Goal: Task Accomplishment & Management: Complete application form

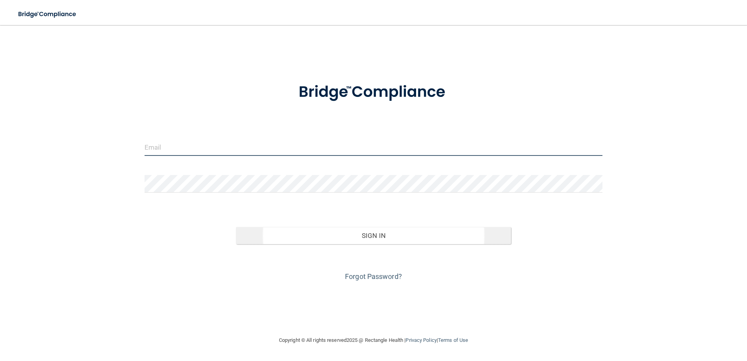
type input "[EMAIL_ADDRESS][DOMAIN_NAME]"
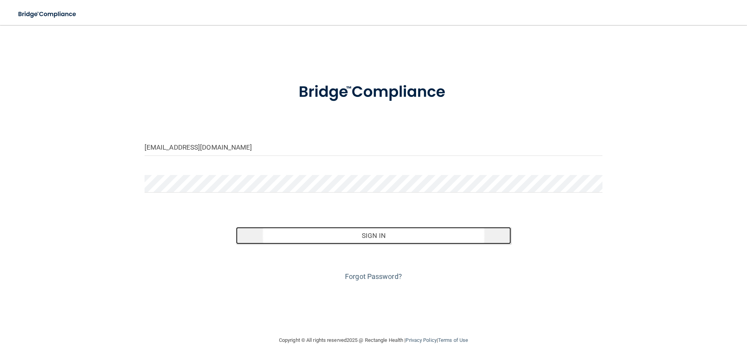
click at [377, 232] on button "Sign In" at bounding box center [373, 235] width 275 height 17
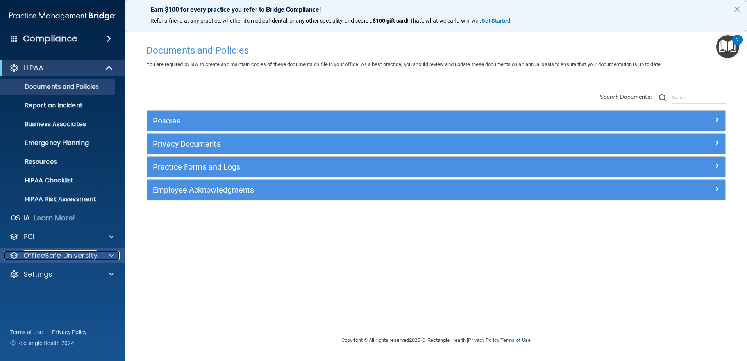
click at [48, 257] on p "OfficeSafe University" at bounding box center [60, 255] width 74 height 9
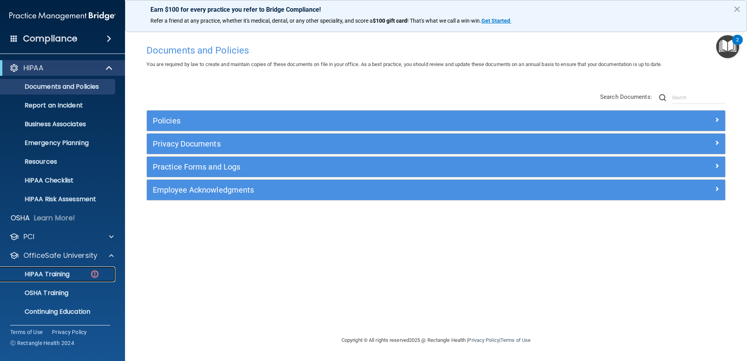
click at [96, 275] on img at bounding box center [95, 274] width 10 height 10
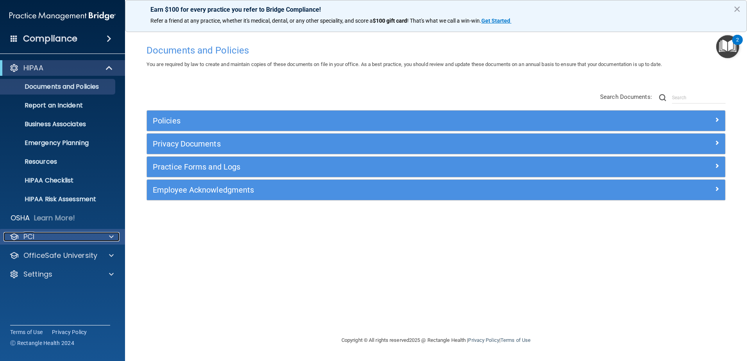
click at [111, 237] on span at bounding box center [111, 236] width 5 height 9
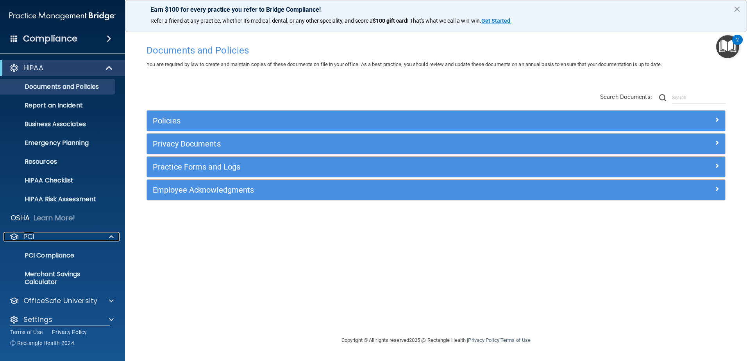
scroll to position [9, 0]
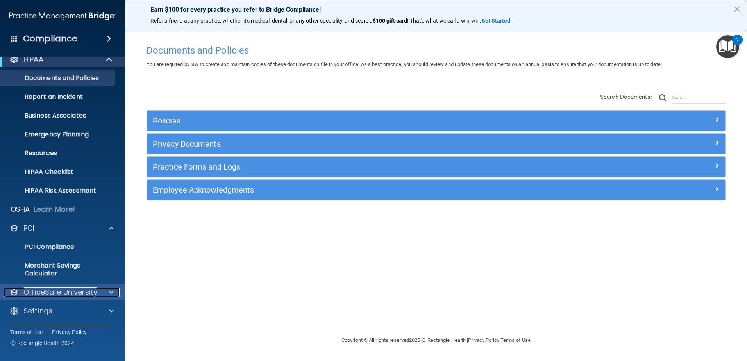
click at [113, 288] on span at bounding box center [111, 291] width 5 height 9
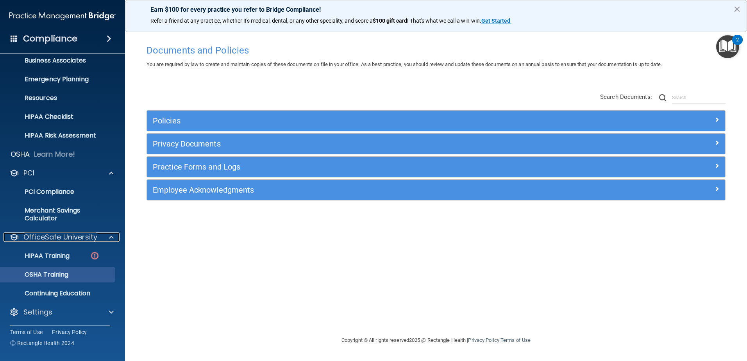
scroll to position [65, 0]
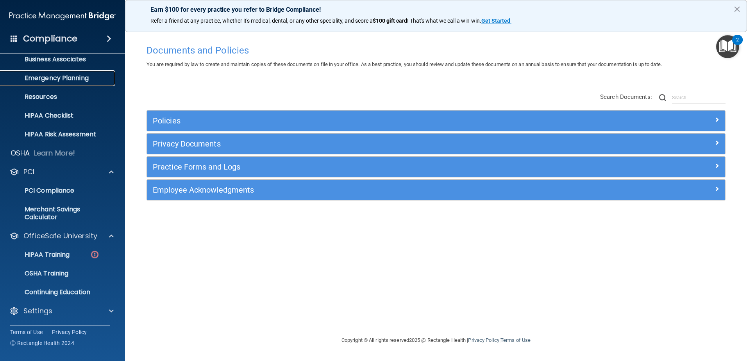
click at [61, 80] on p "Emergency Planning" at bounding box center [58, 78] width 107 height 8
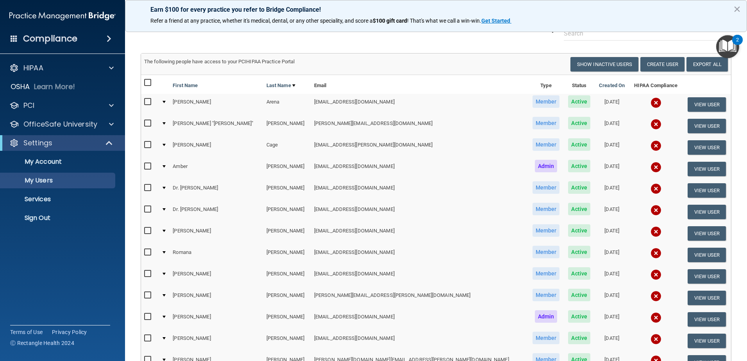
scroll to position [12, 0]
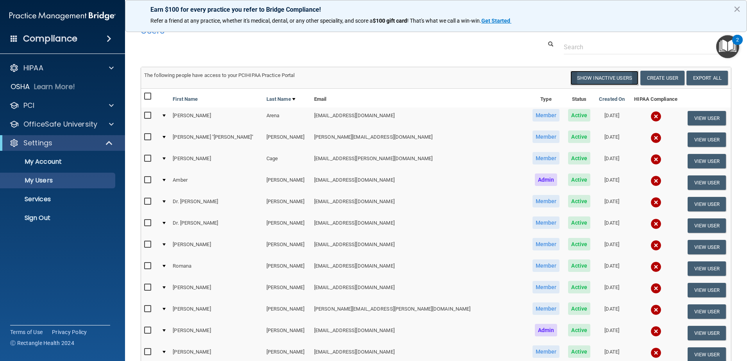
click at [590, 77] on button "Show Inactive Users" at bounding box center [604, 78] width 68 height 14
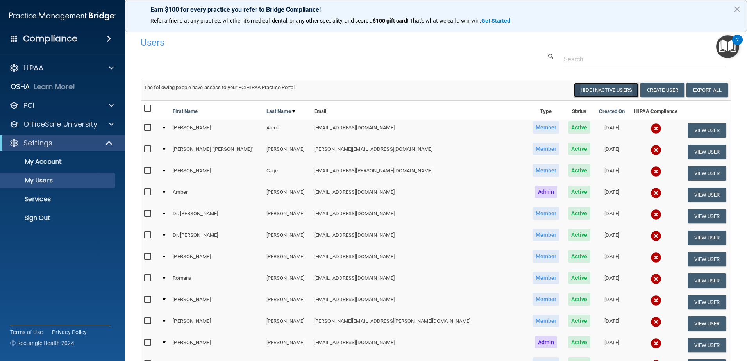
click at [608, 86] on button "Hide Inactive Users" at bounding box center [606, 90] width 64 height 14
click at [646, 90] on button "Create User" at bounding box center [662, 90] width 44 height 14
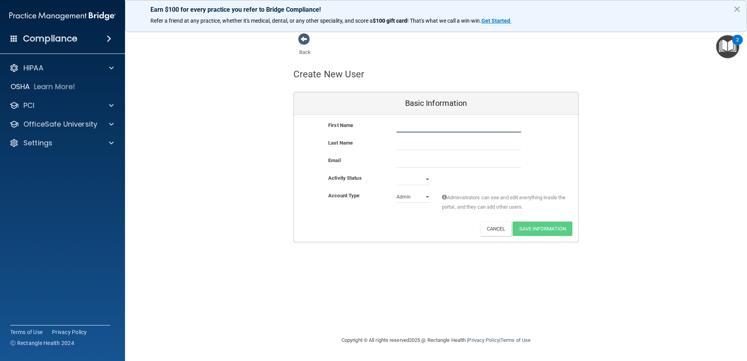
click at [423, 131] on input "text" at bounding box center [458, 127] width 125 height 12
type input "[PERSON_NAME]"
click at [425, 181] on select "Active Inactive" at bounding box center [413, 179] width 34 height 12
select select "active"
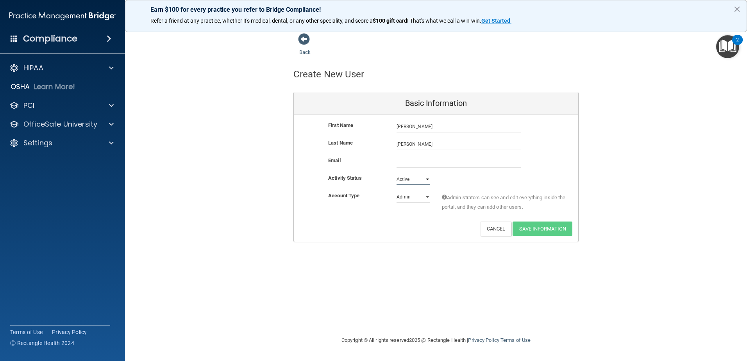
click at [396, 173] on select "Active Inactive" at bounding box center [413, 179] width 34 height 12
click at [426, 196] on select "Admin Member" at bounding box center [413, 197] width 34 height 12
select select "practice_member"
click at [396, 191] on select "Admin Member" at bounding box center [413, 197] width 34 height 12
click at [403, 167] on input "email" at bounding box center [458, 162] width 125 height 12
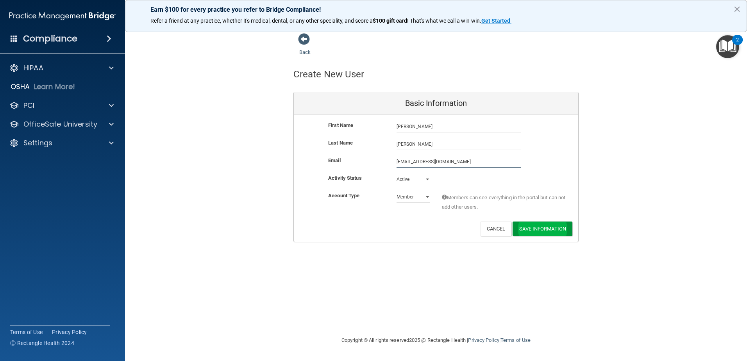
type input "[EMAIL_ADDRESS][DOMAIN_NAME]"
click at [537, 227] on button "Save Information" at bounding box center [542, 228] width 60 height 14
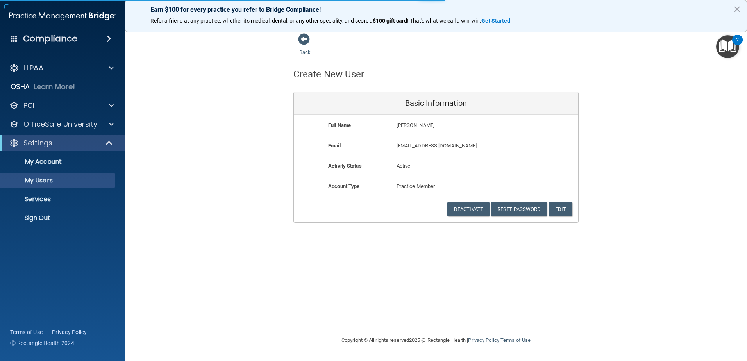
select select "20"
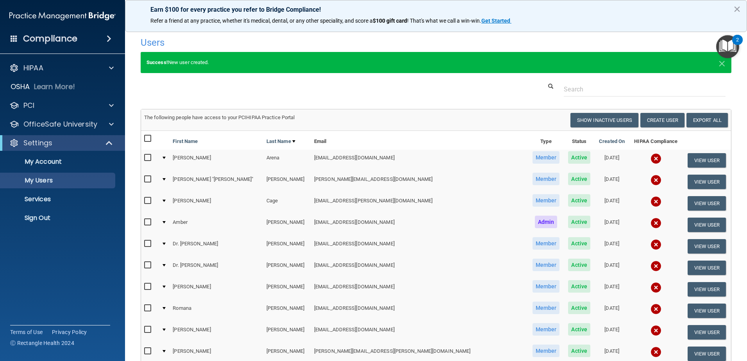
click at [734, 43] on div "2" at bounding box center [737, 40] width 11 height 10
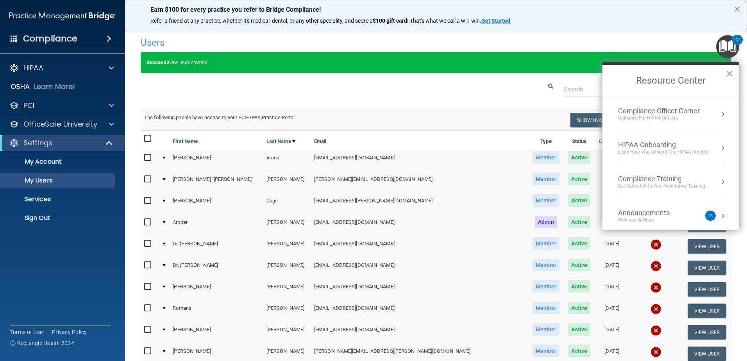
click at [707, 218] on div "2" at bounding box center [710, 215] width 11 height 10
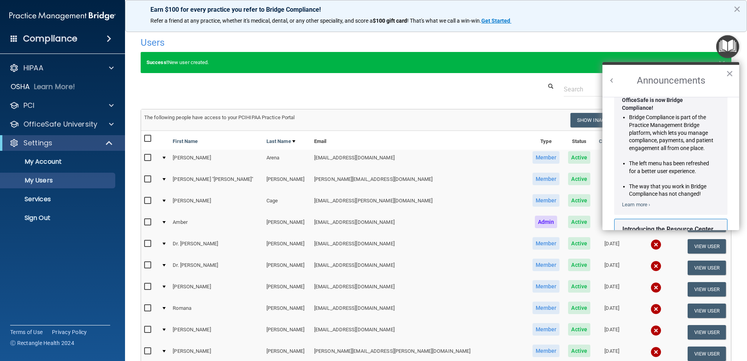
scroll to position [39, 0]
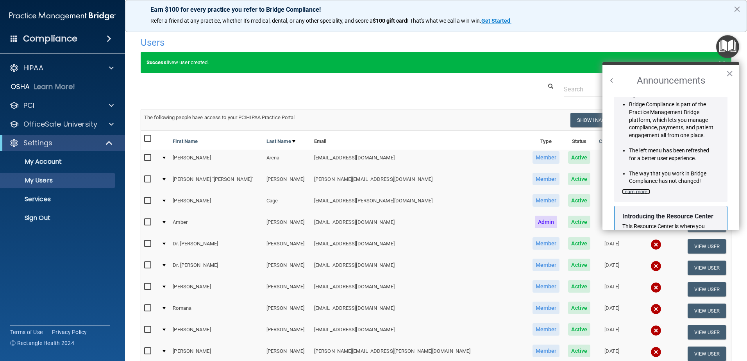
click at [626, 192] on link "Learn more ›" at bounding box center [636, 192] width 28 height 6
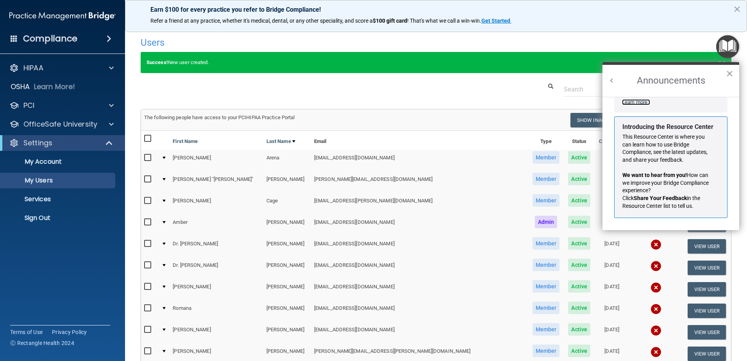
scroll to position [137, 0]
click at [109, 37] on span at bounding box center [109, 38] width 5 height 9
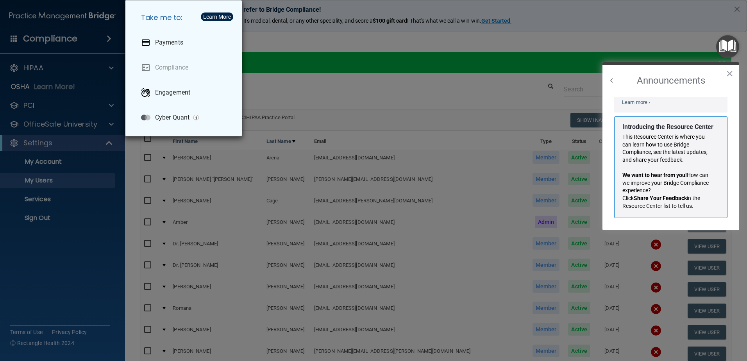
click at [67, 257] on div "Take me to: Payments Compliance Engagement Cyber Quant" at bounding box center [373, 180] width 747 height 361
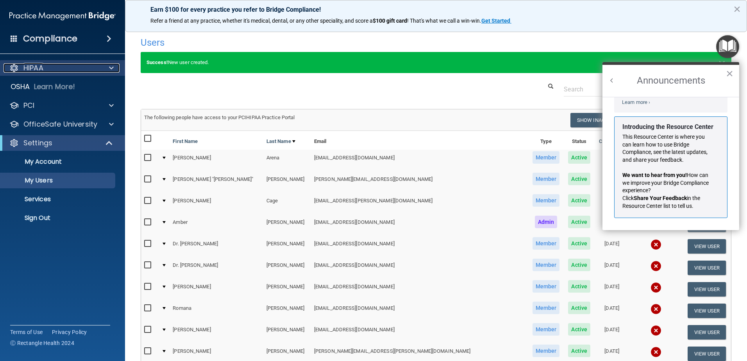
click at [112, 65] on span at bounding box center [111, 67] width 5 height 9
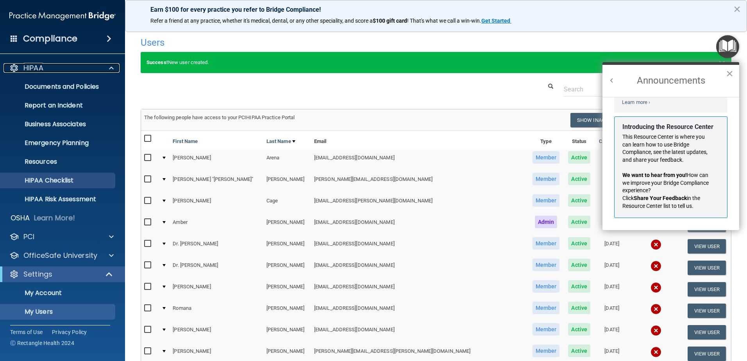
scroll to position [38, 0]
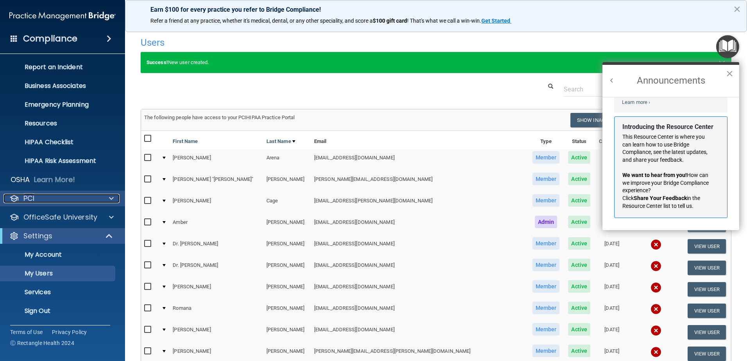
click at [110, 198] on span at bounding box center [111, 198] width 5 height 9
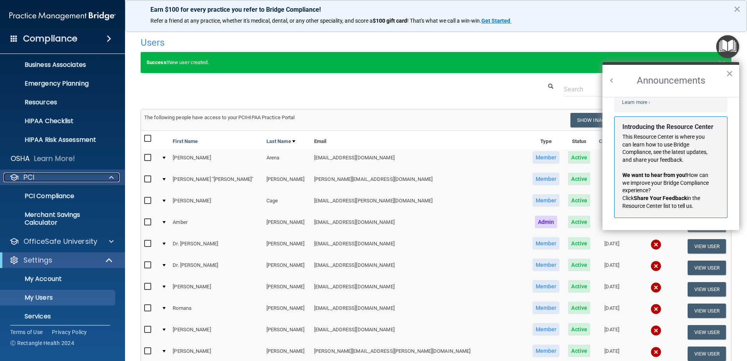
scroll to position [84, 0]
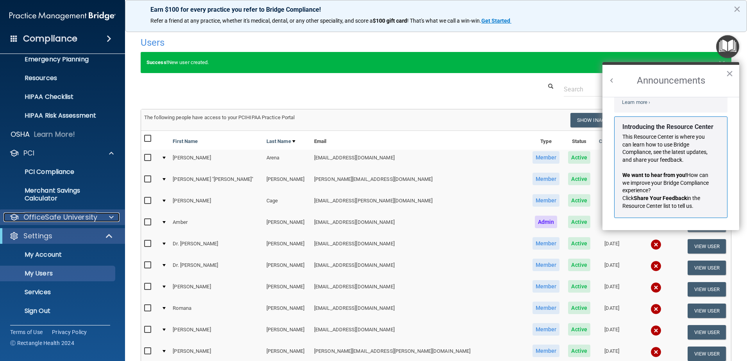
click at [112, 214] on span at bounding box center [111, 216] width 5 height 9
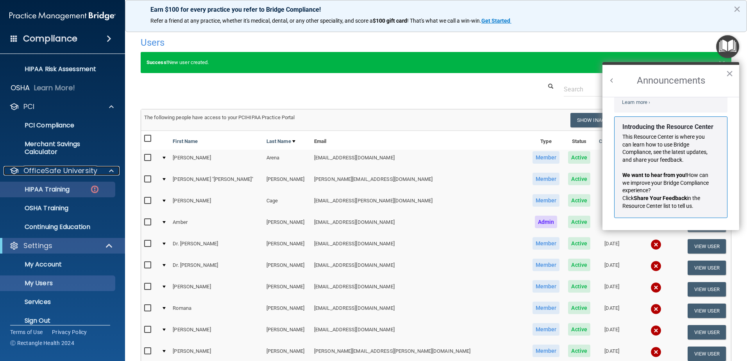
scroll to position [140, 0]
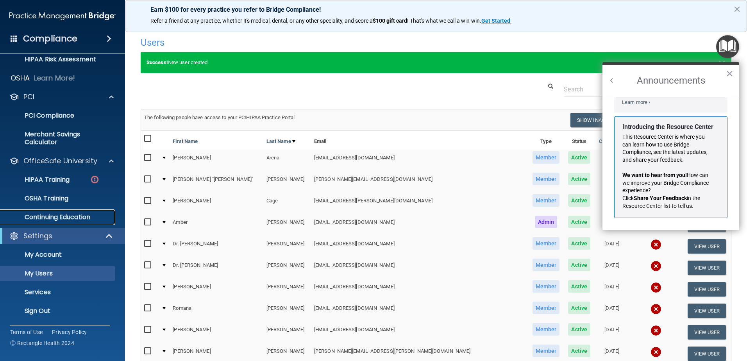
click at [77, 218] on p "Continuing Education" at bounding box center [58, 217] width 107 height 8
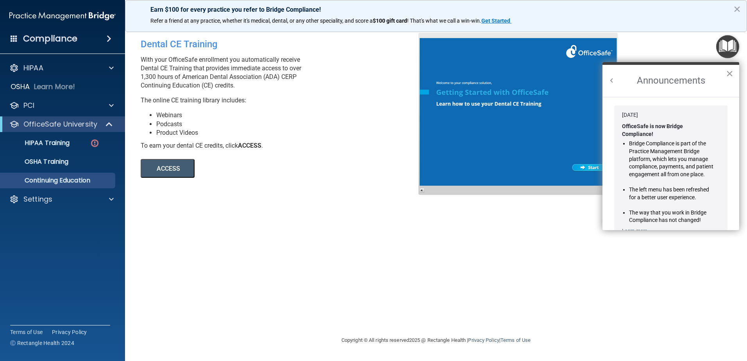
click at [730, 74] on button "×" at bounding box center [729, 73] width 7 height 12
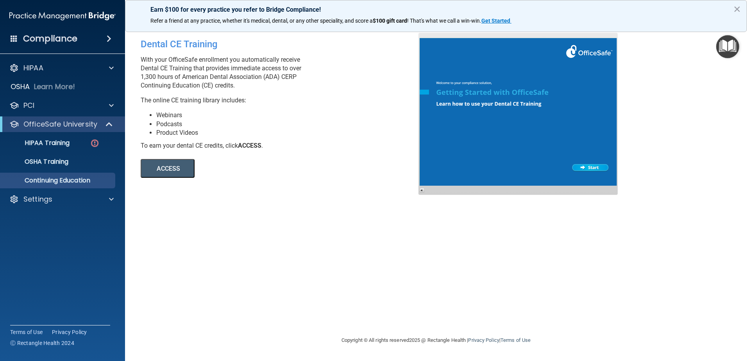
click at [578, 166] on div at bounding box center [517, 114] width 199 height 162
